Goal: Information Seeking & Learning: Learn about a topic

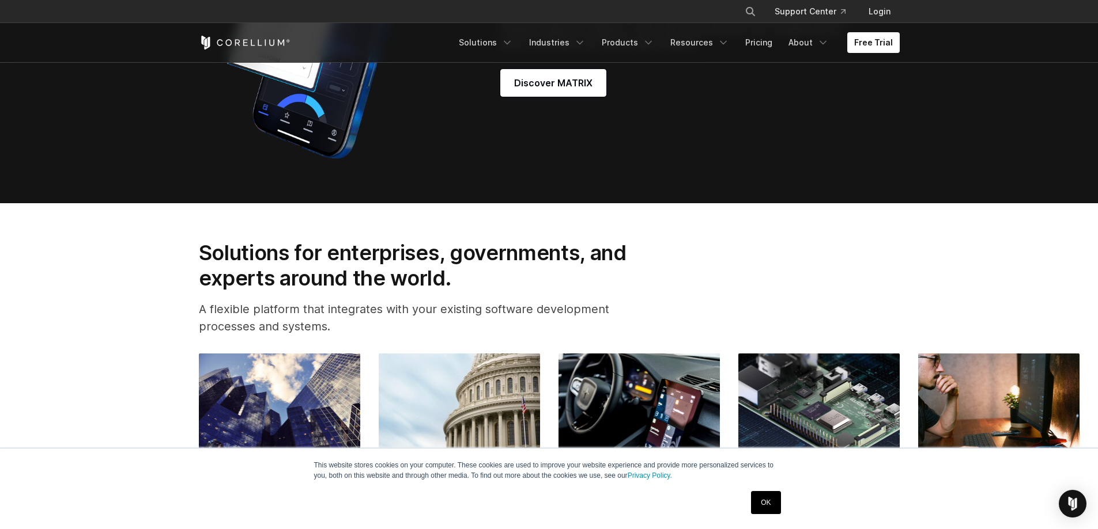
scroll to position [1210, 0]
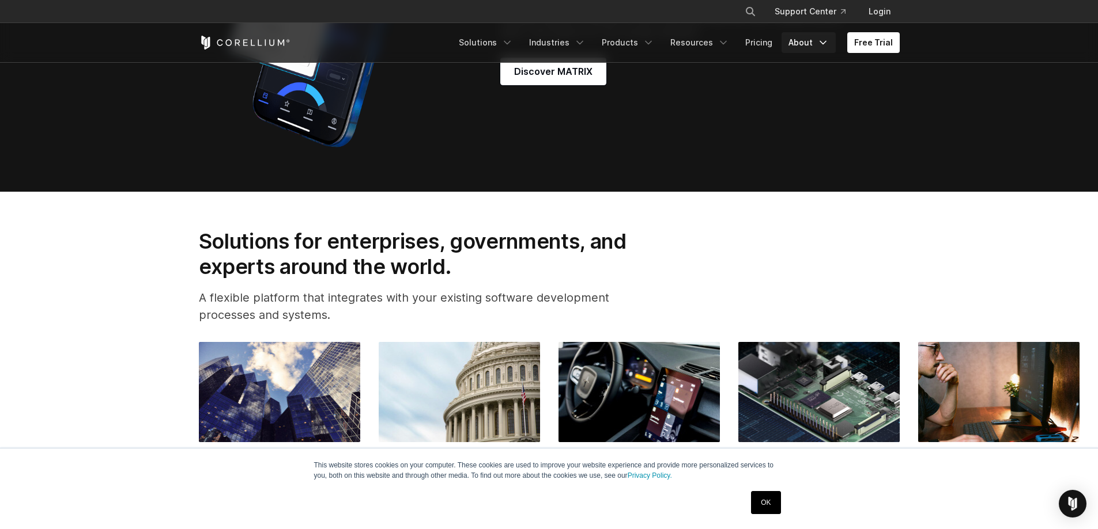
click at [808, 33] on link "About" at bounding box center [808, 42] width 54 height 21
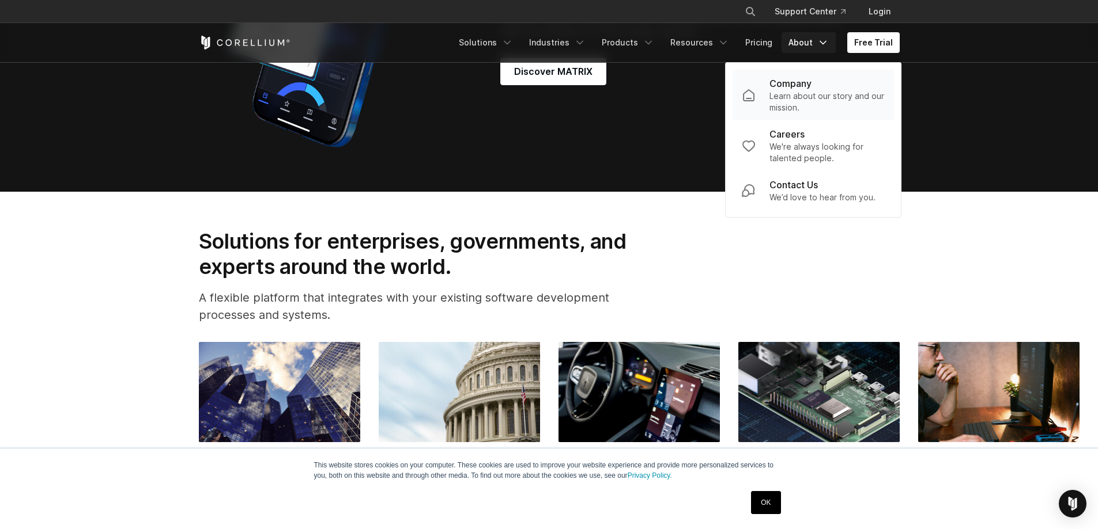
click at [807, 84] on p "Company" at bounding box center [790, 84] width 42 height 14
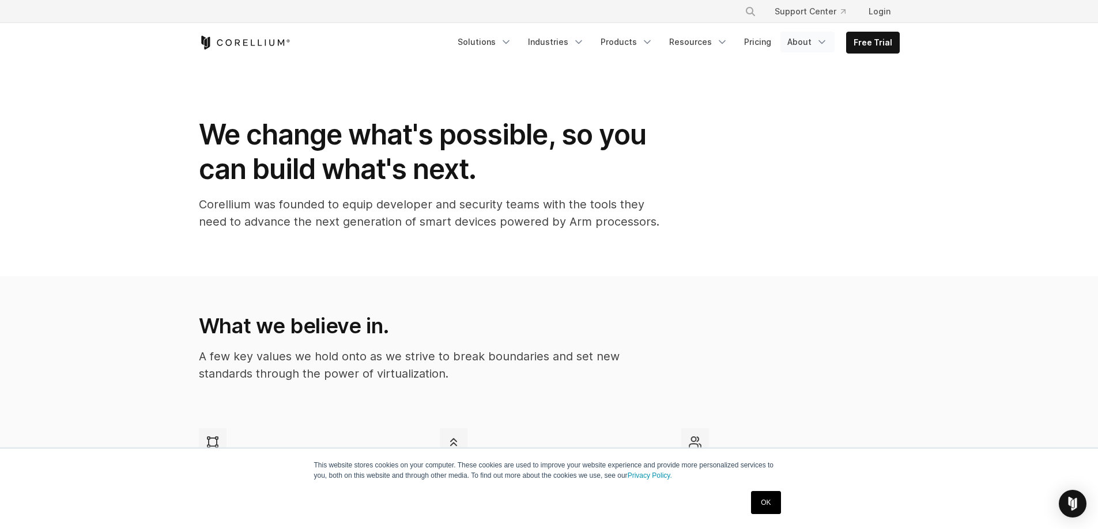
click at [815, 39] on link "About" at bounding box center [807, 42] width 54 height 21
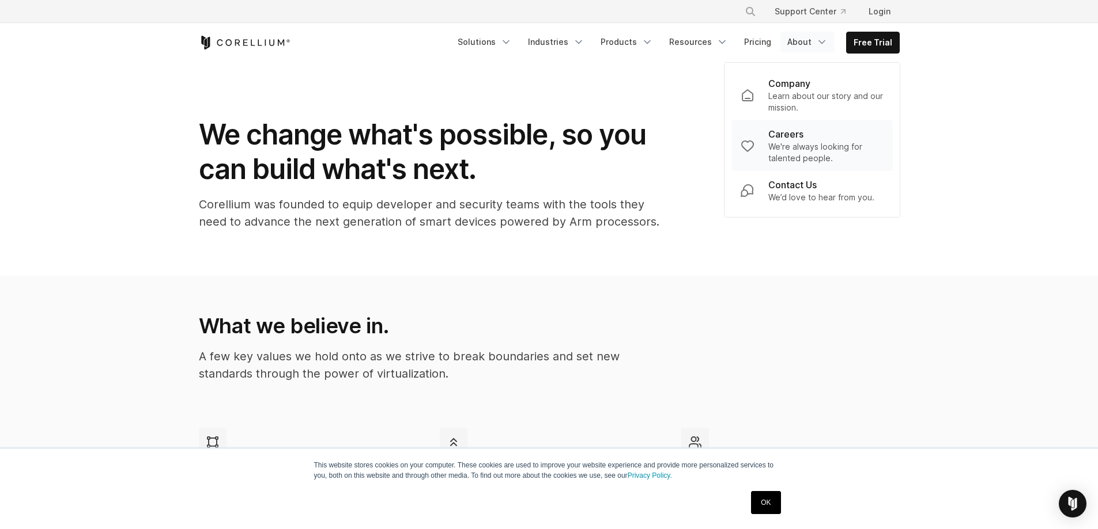
click at [803, 137] on p "Careers" at bounding box center [785, 134] width 35 height 14
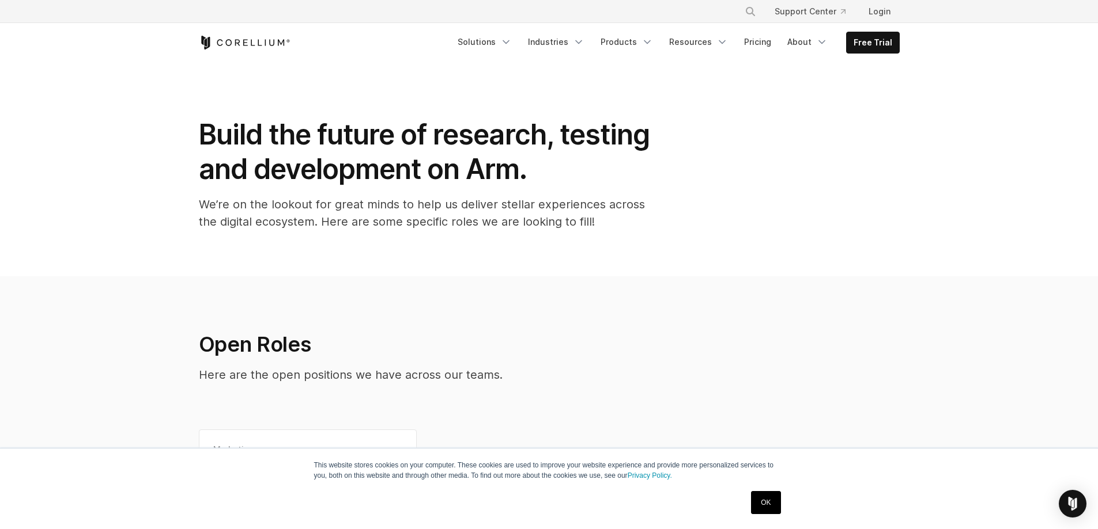
scroll to position [288, 0]
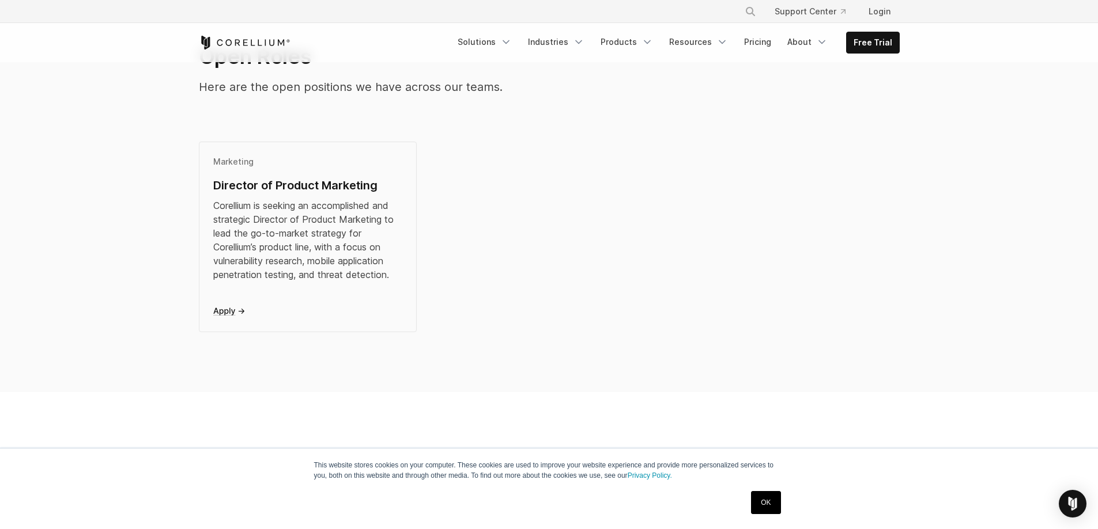
click at [373, 279] on div "Corellium is seeking an accomplished and strategic Director of Product Marketin…" at bounding box center [308, 240] width 190 height 83
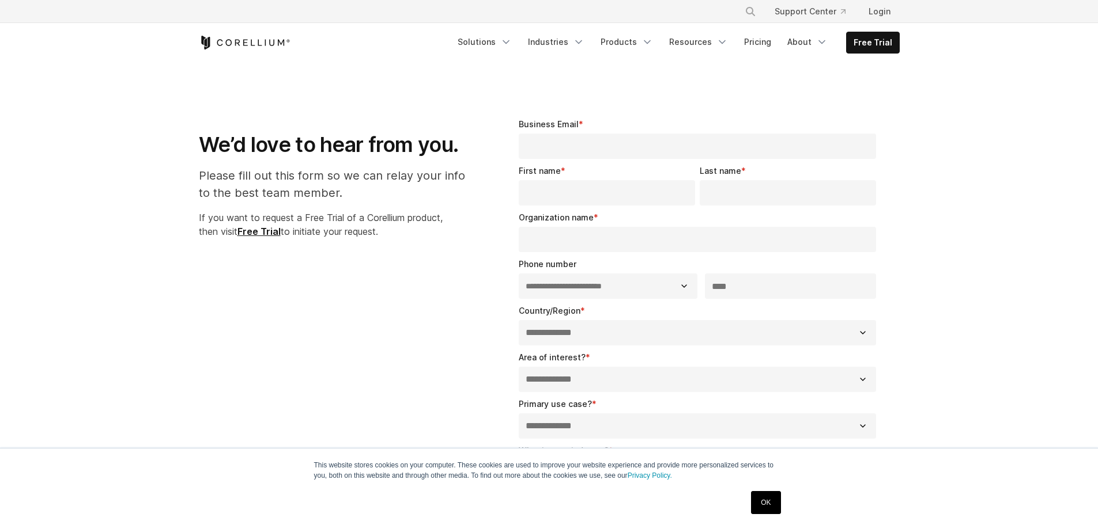
select select "**"
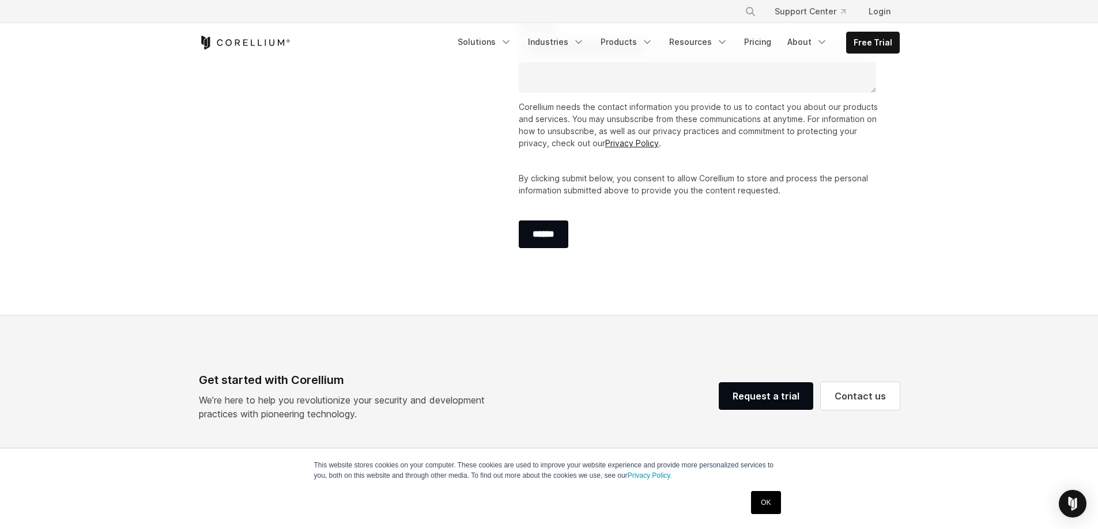
scroll to position [807, 0]
